Goal: Navigation & Orientation: Find specific page/section

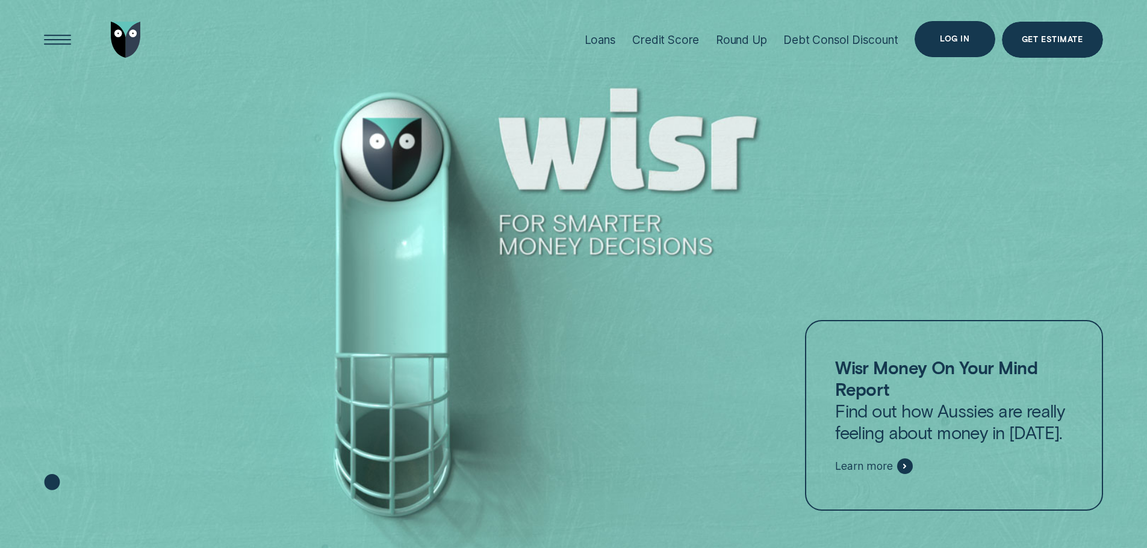
click at [935, 40] on div "Log in" at bounding box center [954, 39] width 80 height 36
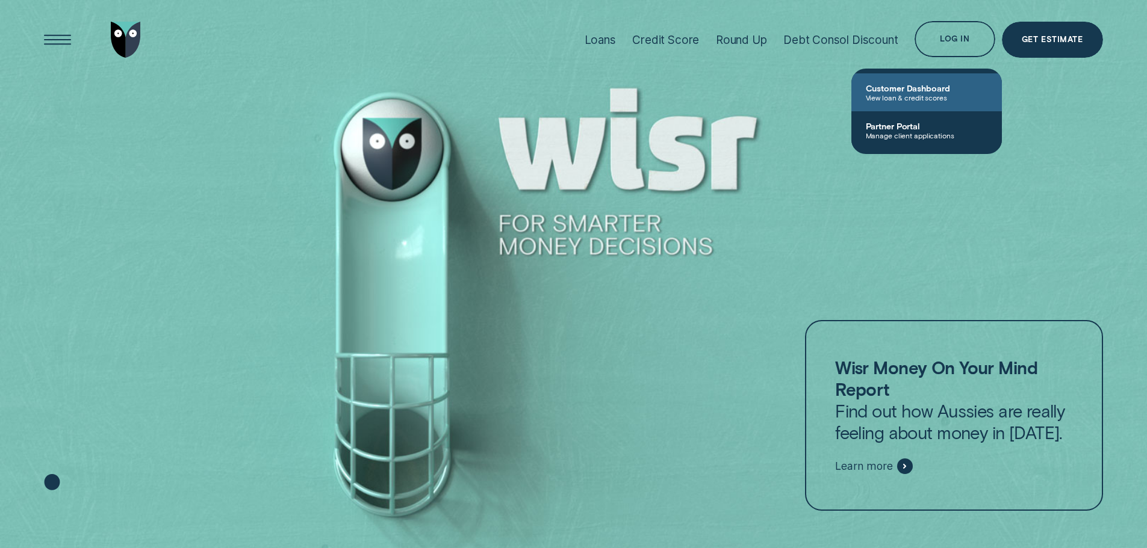
click at [903, 92] on span "Customer Dashboard" at bounding box center [927, 88] width 122 height 10
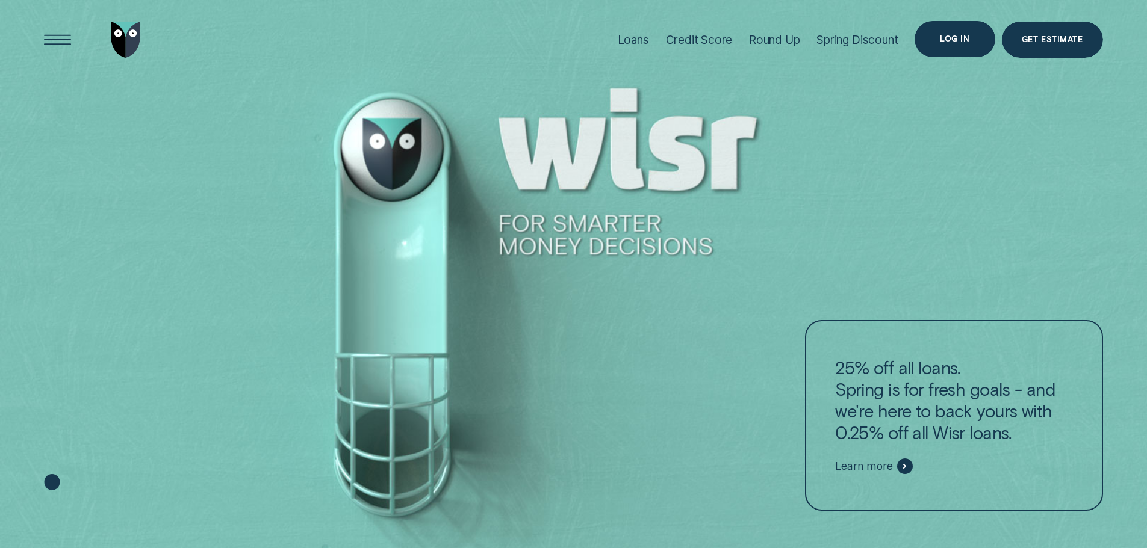
click at [954, 46] on div "Log in" at bounding box center [954, 39] width 80 height 36
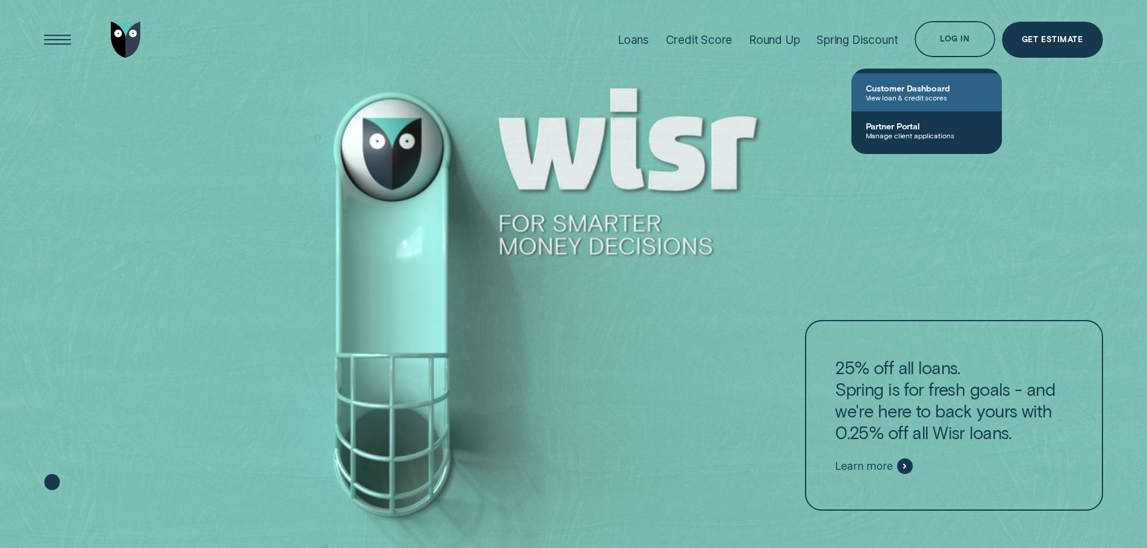
click at [884, 88] on span "Customer Dashboard" at bounding box center [927, 88] width 122 height 10
